Goal: Check status: Check status

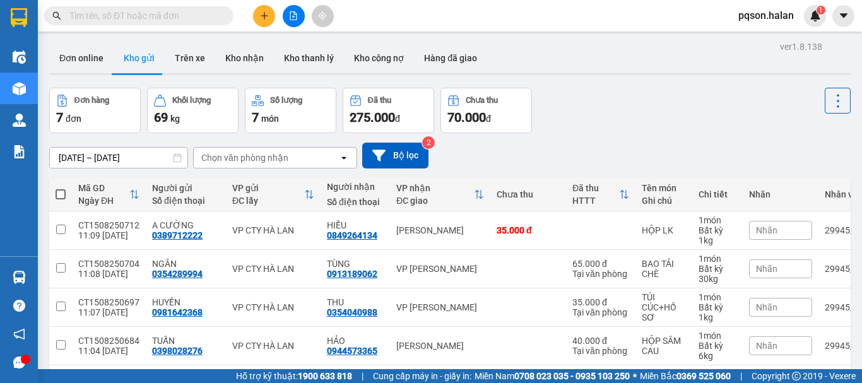
click at [97, 18] on input "text" at bounding box center [143, 16] width 149 height 14
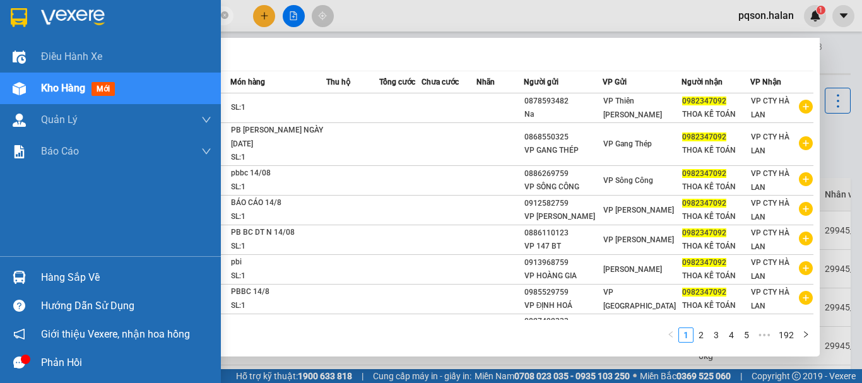
drag, startPoint x: 127, startPoint y: 18, endPoint x: 218, endPoint y: 31, distance: 91.8
click at [218, 31] on section "Kết quả [PERSON_NAME] ( 1912 ) Bộ lọc Mã ĐH Trạng thái Món hàng Thu hộ Tổng [PE…" at bounding box center [431, 191] width 862 height 383
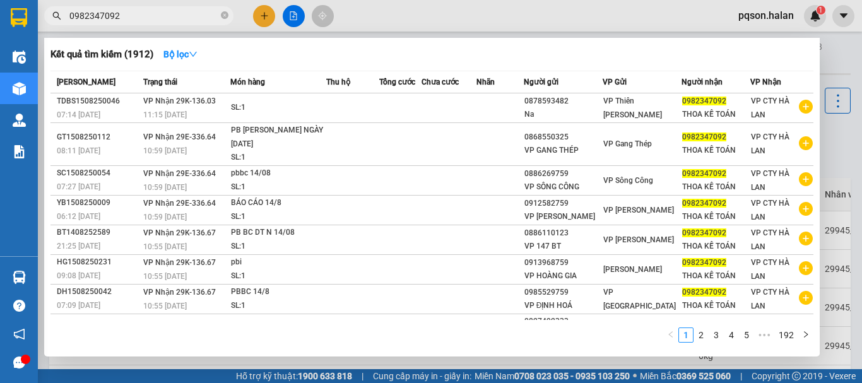
drag, startPoint x: 136, startPoint y: 18, endPoint x: 61, endPoint y: 18, distance: 75.7
click at [61, 18] on div "0982347092" at bounding box center [123, 15] width 246 height 19
click at [141, 13] on input "0982347092" at bounding box center [143, 16] width 149 height 14
drag, startPoint x: 146, startPoint y: 16, endPoint x: 66, endPoint y: 20, distance: 80.2
click at [66, 20] on span "0982347092" at bounding box center [138, 15] width 189 height 19
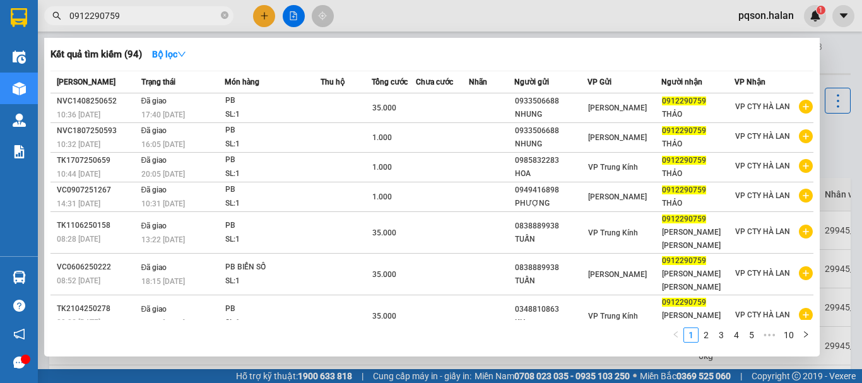
click at [838, 51] on div at bounding box center [431, 191] width 862 height 383
click at [124, 16] on input "0912290759" at bounding box center [143, 16] width 149 height 14
drag, startPoint x: 132, startPoint y: 18, endPoint x: 66, endPoint y: 21, distance: 65.7
click at [66, 21] on span "0912290759" at bounding box center [138, 15] width 189 height 19
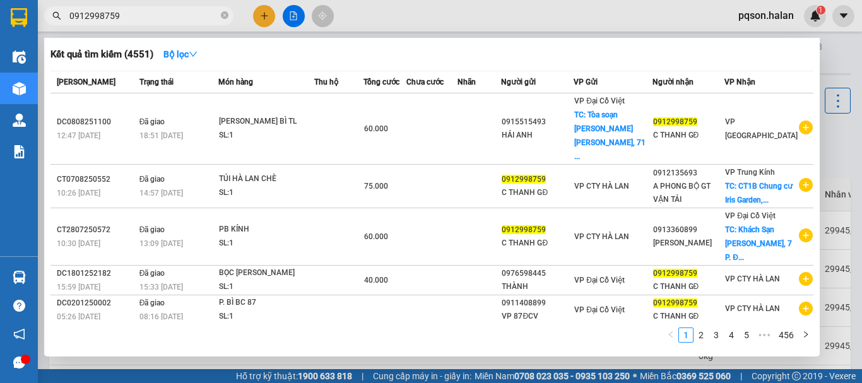
drag, startPoint x: 131, startPoint y: 15, endPoint x: 64, endPoint y: 13, distance: 66.9
click at [64, 13] on span "0912998759" at bounding box center [138, 15] width 189 height 19
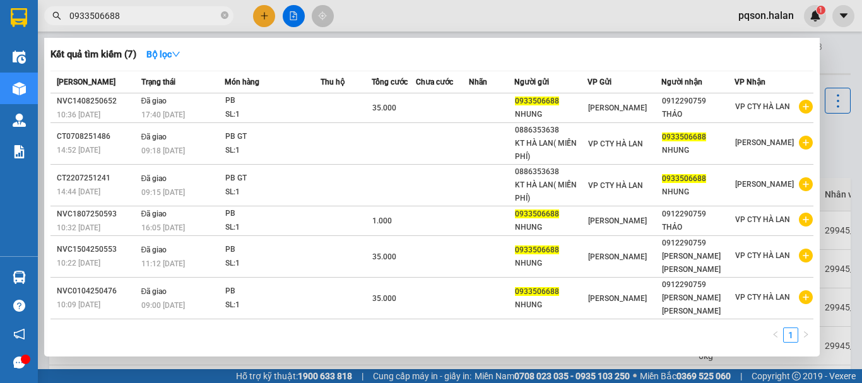
type input "0933506688"
click at [828, 42] on div at bounding box center [431, 191] width 862 height 383
